Goal: Transaction & Acquisition: Obtain resource

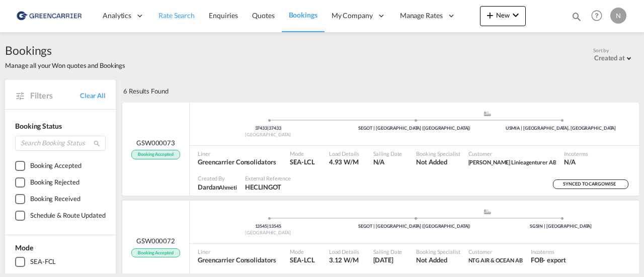
click at [176, 14] on span "Rate Search" at bounding box center [176, 15] width 36 height 9
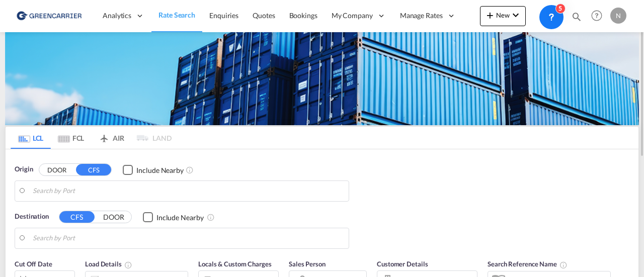
type input "SE-75454, [GEOGRAPHIC_DATA], [GEOGRAPHIC_DATA]"
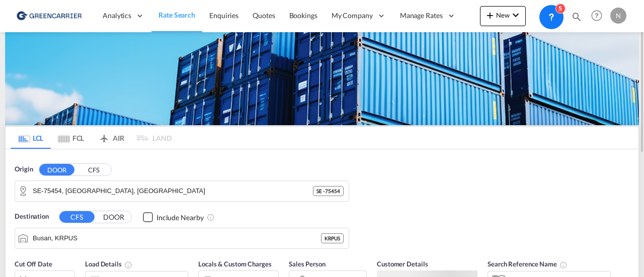
click at [51, 167] on button "DOOR" at bounding box center [56, 170] width 35 height 12
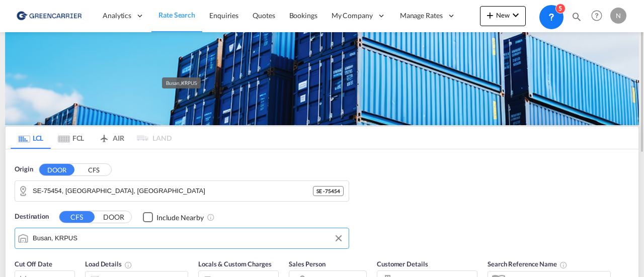
click at [73, 236] on input "Busan, KRPUS" at bounding box center [188, 238] width 311 height 15
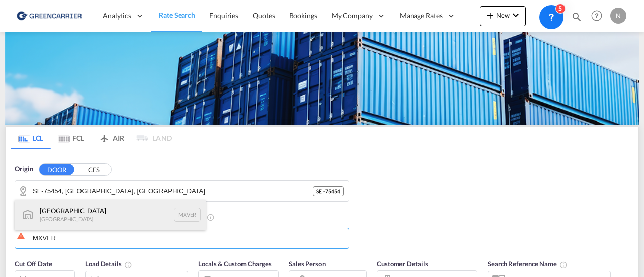
click at [72, 213] on div "[GEOGRAPHIC_DATA] [GEOGRAPHIC_DATA] MXVER" at bounding box center [110, 215] width 191 height 30
type input "[GEOGRAPHIC_DATA], MXVER"
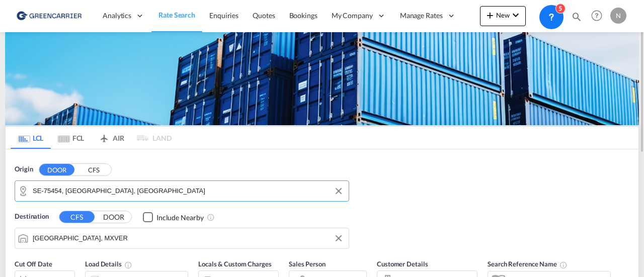
click at [138, 184] on input "SE-75454, [GEOGRAPHIC_DATA], [GEOGRAPHIC_DATA]" at bounding box center [188, 191] width 311 height 15
paste input "269 78"
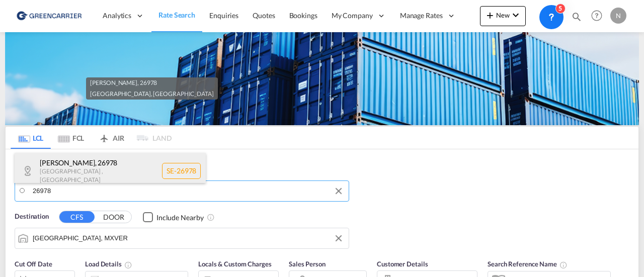
click at [76, 169] on div "Torekov , 26978 [GEOGRAPHIC_DATA] , [GEOGRAPHIC_DATA] SE-26978" at bounding box center [110, 171] width 191 height 37
type input "SE-26978, [GEOGRAPHIC_DATA], [GEOGRAPHIC_DATA]"
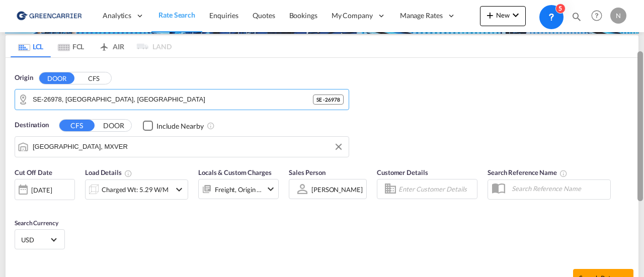
drag, startPoint x: 642, startPoint y: 139, endPoint x: 643, endPoint y: 189, distance: 49.8
click at [643, 189] on div at bounding box center [643, 138] width 2 height 273
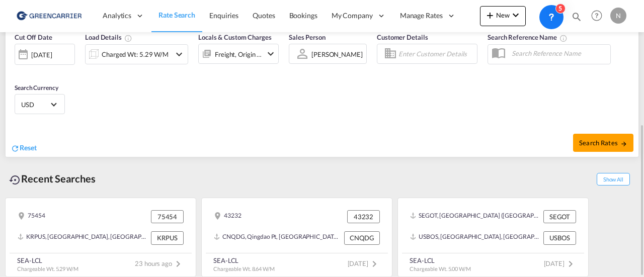
click at [143, 57] on div "Charged Wt: 5.29 W/M" at bounding box center [135, 54] width 67 height 14
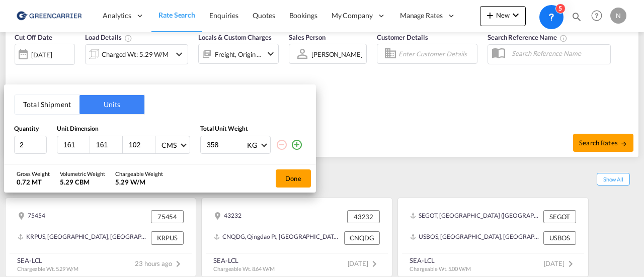
click at [76, 143] on input "161" at bounding box center [75, 144] width 27 height 9
type input "120"
type input "80"
type input "160"
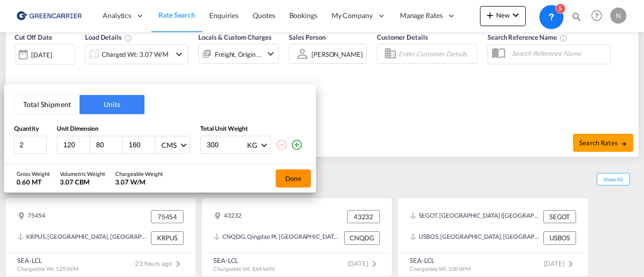
type input "300"
click at [294, 175] on button "Done" at bounding box center [293, 179] width 35 height 18
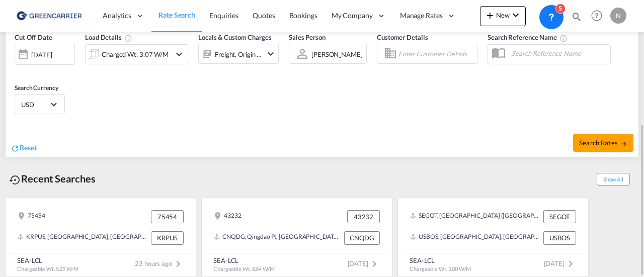
click at [421, 49] on input "Enter Customer Details" at bounding box center [435, 53] width 75 height 15
click at [411, 53] on input "[PERSON_NAME]" at bounding box center [435, 53] width 75 height 15
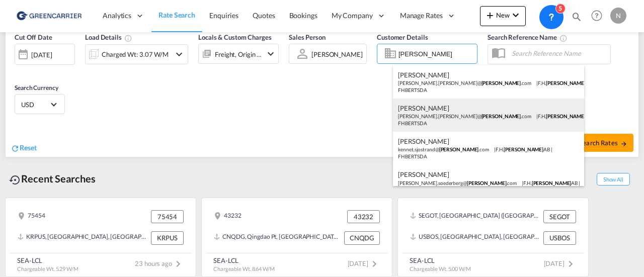
click at [498, 123] on div "[PERSON_NAME] [PERSON_NAME].[PERSON_NAME]@ [PERSON_NAME] .com | [PERSON_NAME] A…" at bounding box center [488, 115] width 191 height 33
type input "[PERSON_NAME] AB, [PERSON_NAME], [PERSON_NAME][EMAIL_ADDRESS][PERSON_NAME][PERS…"
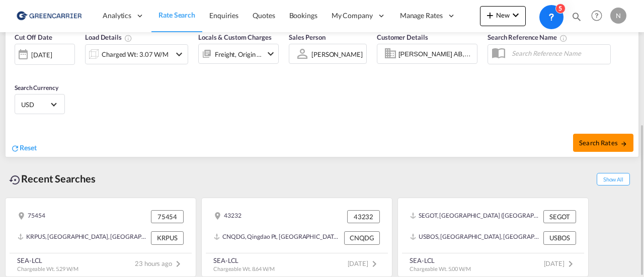
click at [618, 140] on span "Search Rates" at bounding box center [603, 143] width 48 height 8
type input "26978 to MXVER / [DATE]"
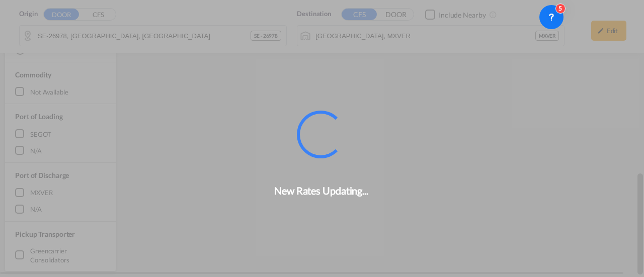
scroll to position [468, 0]
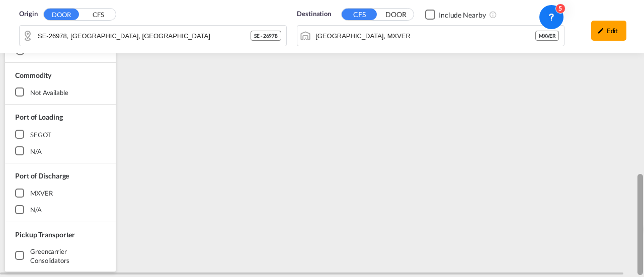
drag, startPoint x: 643, startPoint y: 203, endPoint x: 643, endPoint y: 63, distance: 140.4
click at [643, 63] on div at bounding box center [643, 139] width 2 height 273
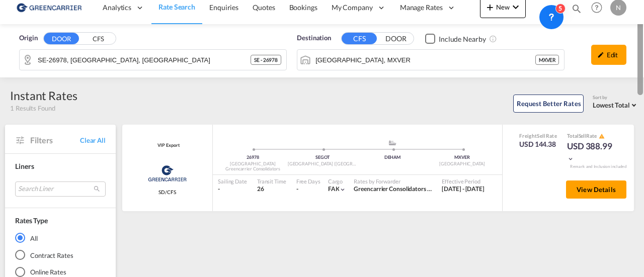
scroll to position [0, 0]
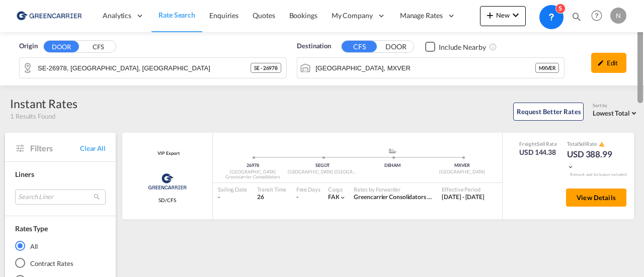
drag, startPoint x: 642, startPoint y: 107, endPoint x: 643, endPoint y: 28, distance: 79.5
click at [643, 28] on md-content "Analytics Reports Dashboard Rate Search Enquiries Quotes Bookings" at bounding box center [322, 138] width 644 height 277
click at [587, 195] on span "View Details" at bounding box center [596, 198] width 39 height 8
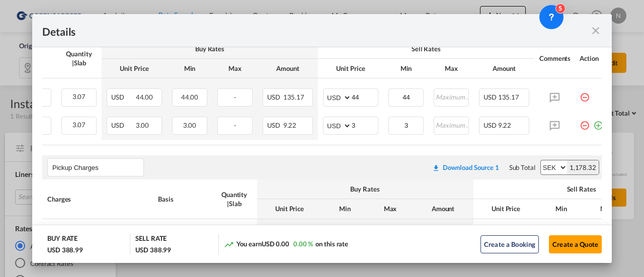
scroll to position [0, 161]
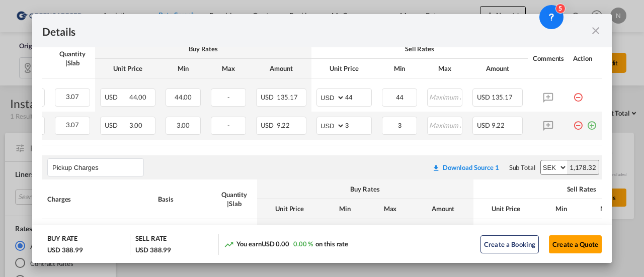
click at [588, 122] on md-icon "icon-plus-circle-outline green-400-fg" at bounding box center [592, 122] width 10 height 10
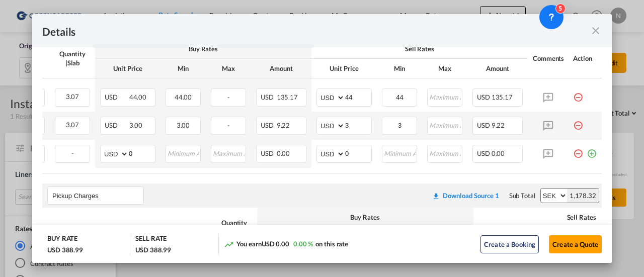
scroll to position [0, 0]
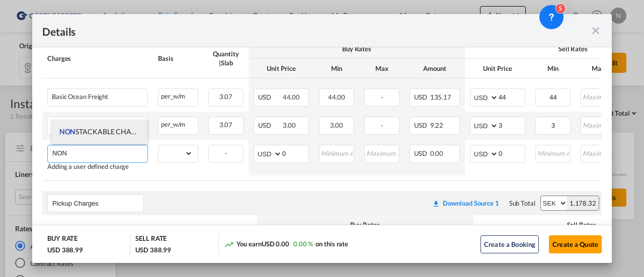
click at [122, 130] on span "NON STACKABLE CHARGES" at bounding box center [103, 131] width 89 height 9
type input "NON STACKABLE CHARGES"
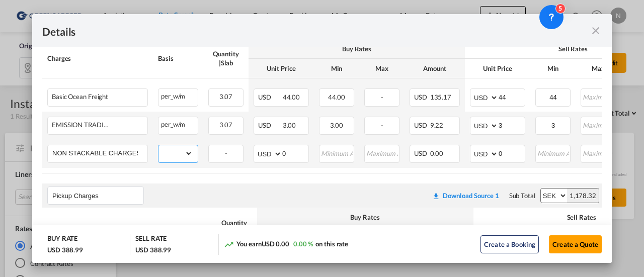
click at [171, 154] on select "gross_weight volumetric_weight per_shipment per_bl per_km per_hawb per_kg flat …" at bounding box center [175, 153] width 34 height 16
select select "flat"
click at [158, 145] on select "gross_weight volumetric_weight per_shipment per_bl per_km per_hawb per_kg flat …" at bounding box center [175, 153] width 34 height 16
click at [448, 152] on div "USD 0.00" at bounding box center [435, 154] width 50 height 18
click at [511, 154] on input "0" at bounding box center [512, 152] width 26 height 15
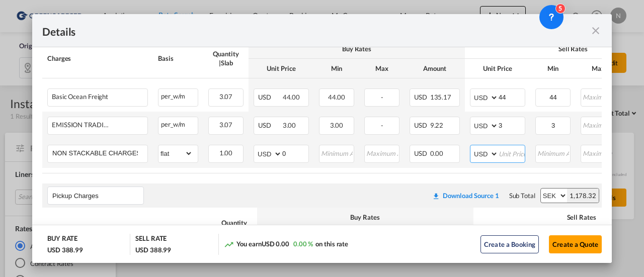
type input "3"
type input "1"
type input "300"
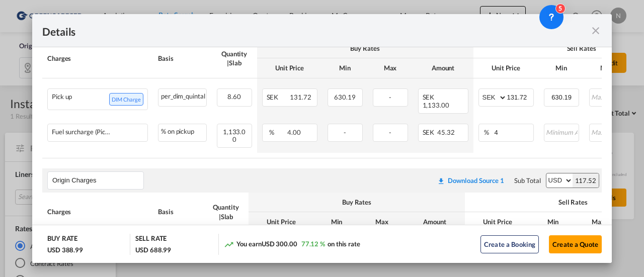
scroll to position [416, 0]
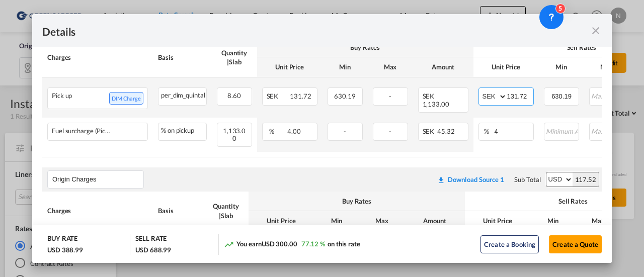
click at [522, 98] on input "131.72" at bounding box center [520, 95] width 26 height 15
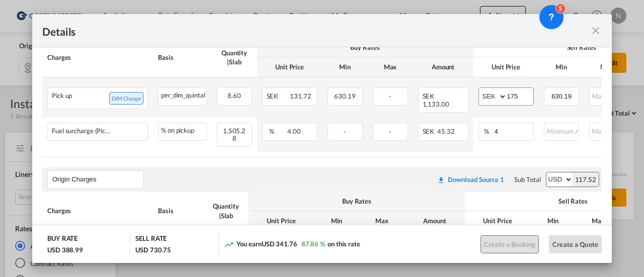
type input "175"
type input "850"
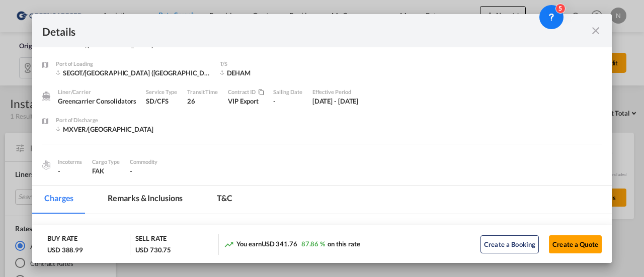
scroll to position [0, 0]
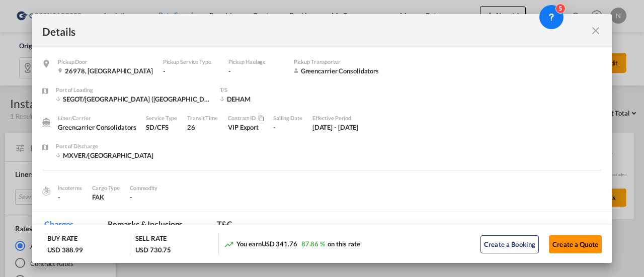
click at [579, 244] on button "Create a Quote" at bounding box center [575, 244] width 53 height 18
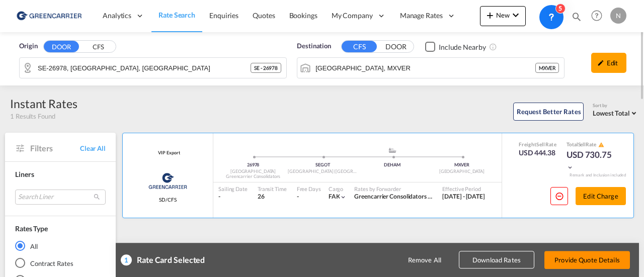
click at [579, 259] on button "Provide Quote Details" at bounding box center [587, 260] width 86 height 18
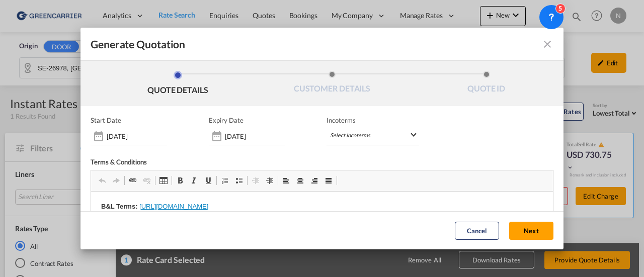
click at [406, 135] on md-select "Select Incoterms FCA - import Free Carrier FCA - export Free Carrier CPT - expo…" at bounding box center [373, 136] width 93 height 18
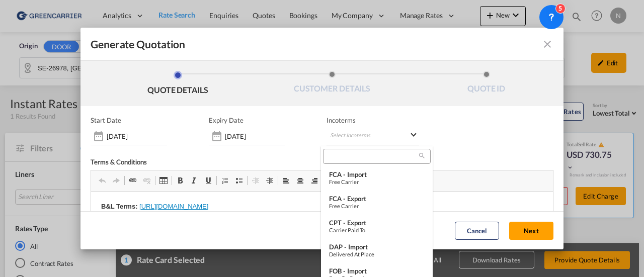
type md-option "[object Object]"
click at [370, 156] on input "search" at bounding box center [372, 156] width 93 height 9
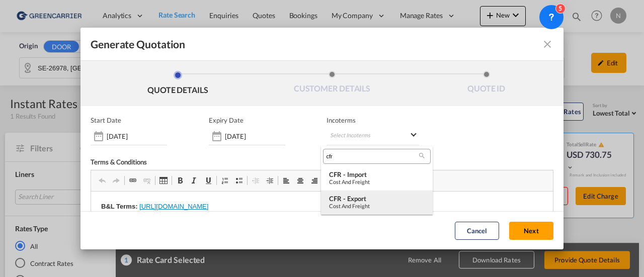
type input "cfr"
click at [356, 200] on div "CFR - export" at bounding box center [377, 199] width 96 height 8
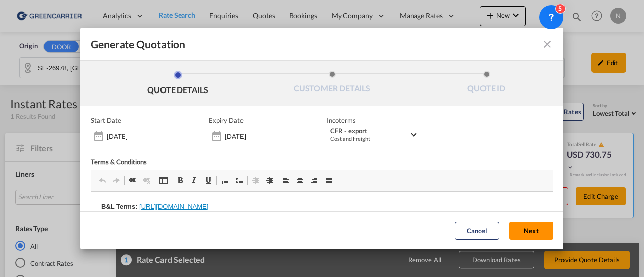
click at [527, 226] on button "Next" at bounding box center [531, 231] width 44 height 18
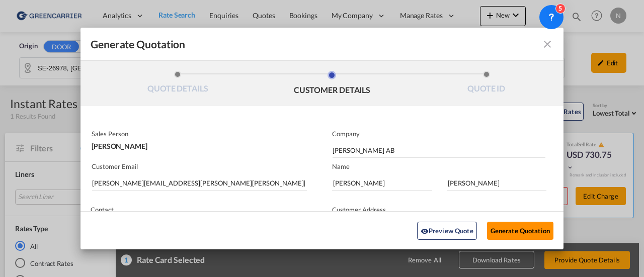
click at [527, 226] on button "Generate Quotation" at bounding box center [520, 230] width 66 height 18
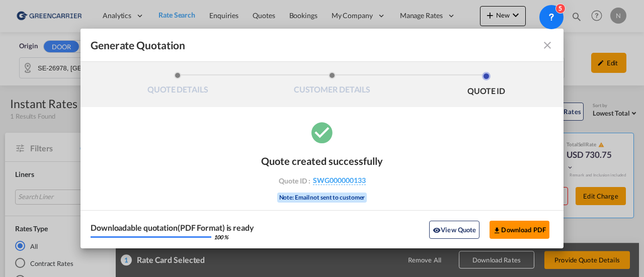
click at [527, 226] on button "Download PDF" at bounding box center [520, 230] width 60 height 18
click at [550, 47] on md-icon "icon-close fg-AAA8AD cursor m-0" at bounding box center [547, 45] width 12 height 12
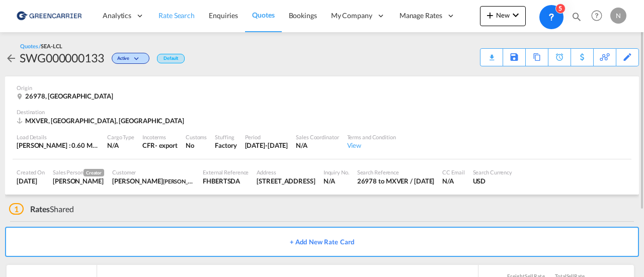
click at [182, 12] on span "Rate Search" at bounding box center [176, 15] width 36 height 9
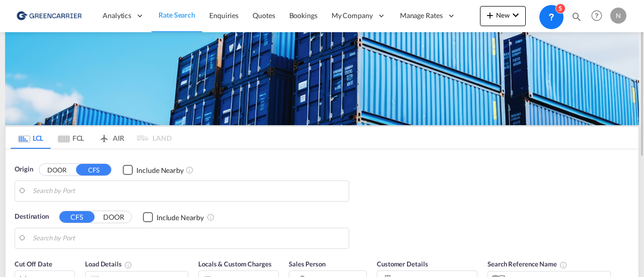
type input "SE-26978, [GEOGRAPHIC_DATA], [GEOGRAPHIC_DATA]"
type input "[GEOGRAPHIC_DATA], MXVER"
